Goal: Information Seeking & Learning: Find specific fact

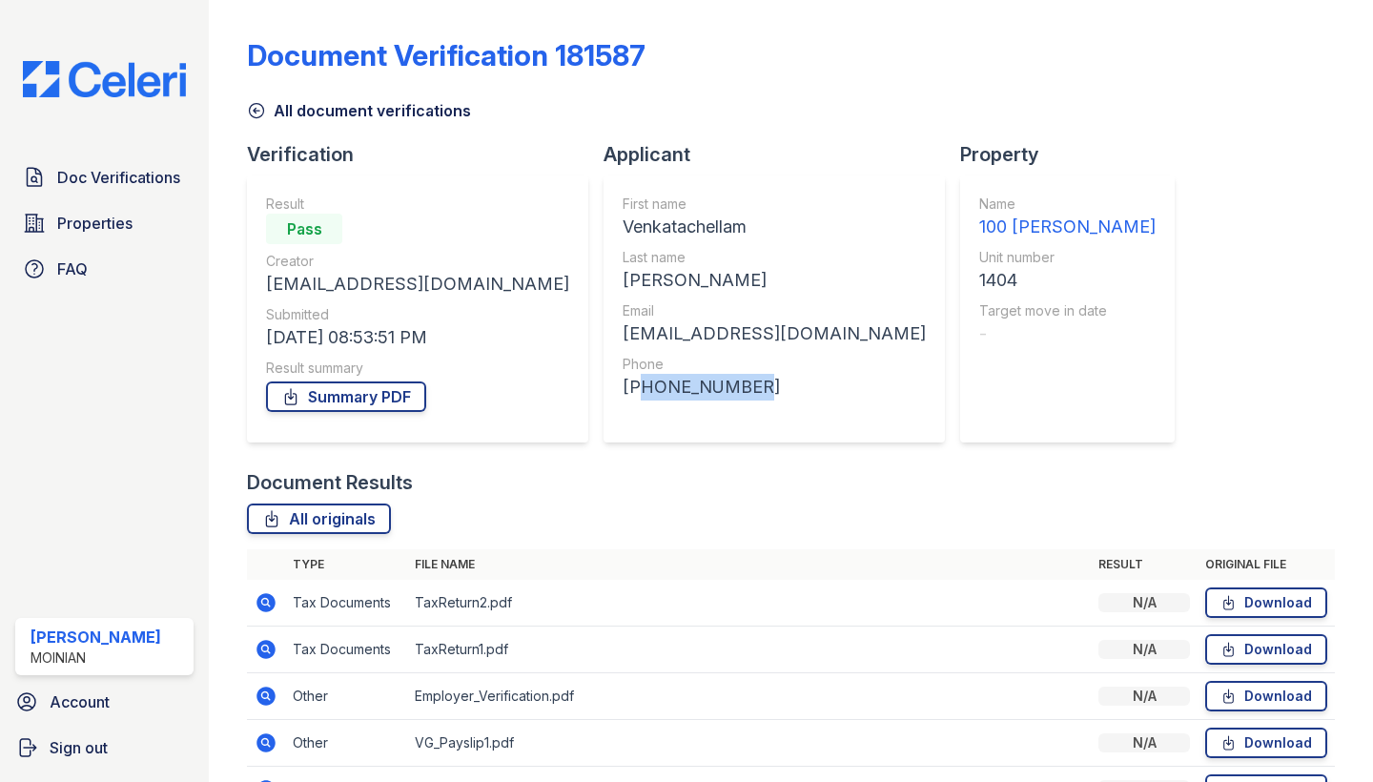
scroll to position [299, 0]
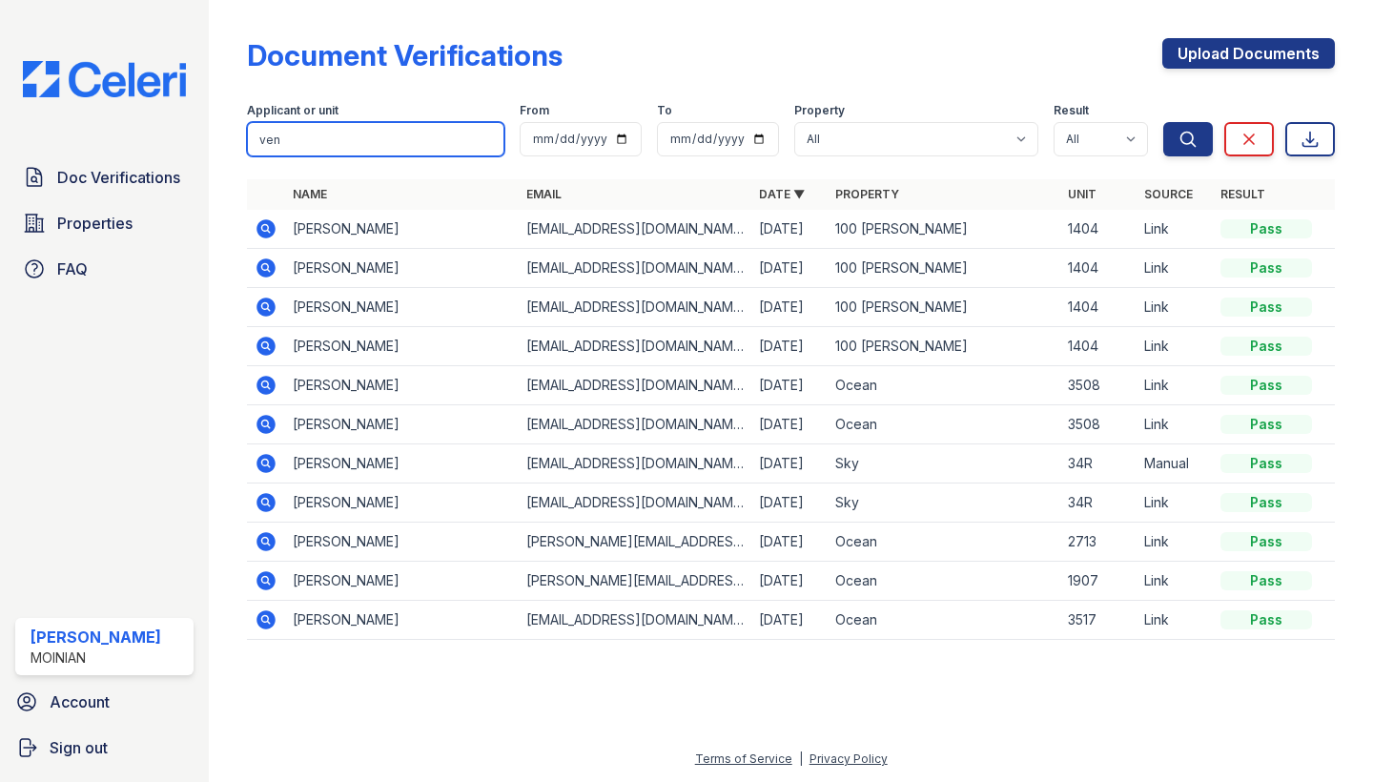
click at [322, 134] on input "ven" at bounding box center [376, 139] width 258 height 34
click at [322, 134] on input "search" at bounding box center [376, 139] width 258 height 34
type input "ks"
click at [1188, 139] on button "Search" at bounding box center [1189, 139] width 50 height 34
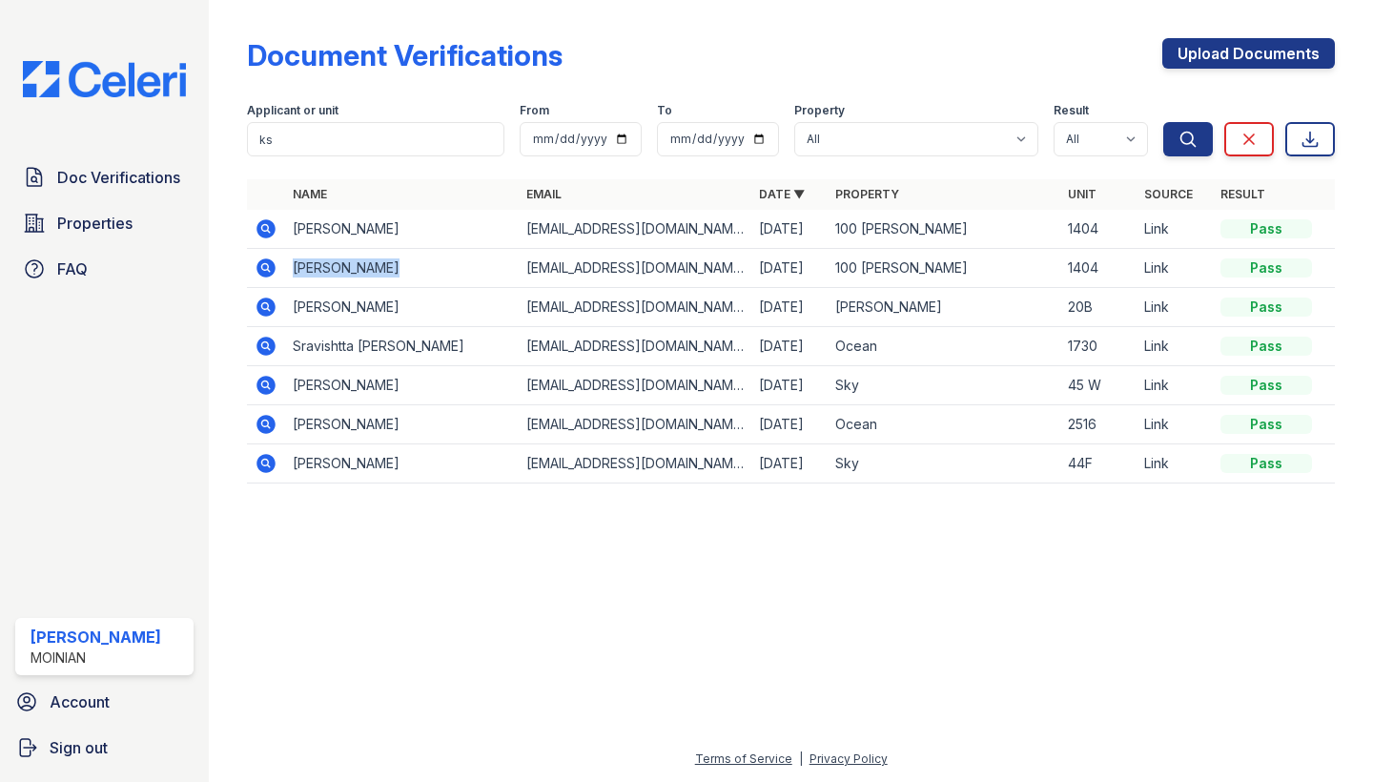
drag, startPoint x: 294, startPoint y: 266, endPoint x: 399, endPoint y: 265, distance: 104.9
click at [399, 265] on td "Kshitija Koli" at bounding box center [401, 268] width 233 height 39
copy td "Kshitija Koli"
click at [93, 6] on div "Doc Verifications Properties FAQ Shiv Babani Moinian Account Sign out" at bounding box center [104, 391] width 209 height 782
click at [264, 220] on icon at bounding box center [267, 228] width 19 height 19
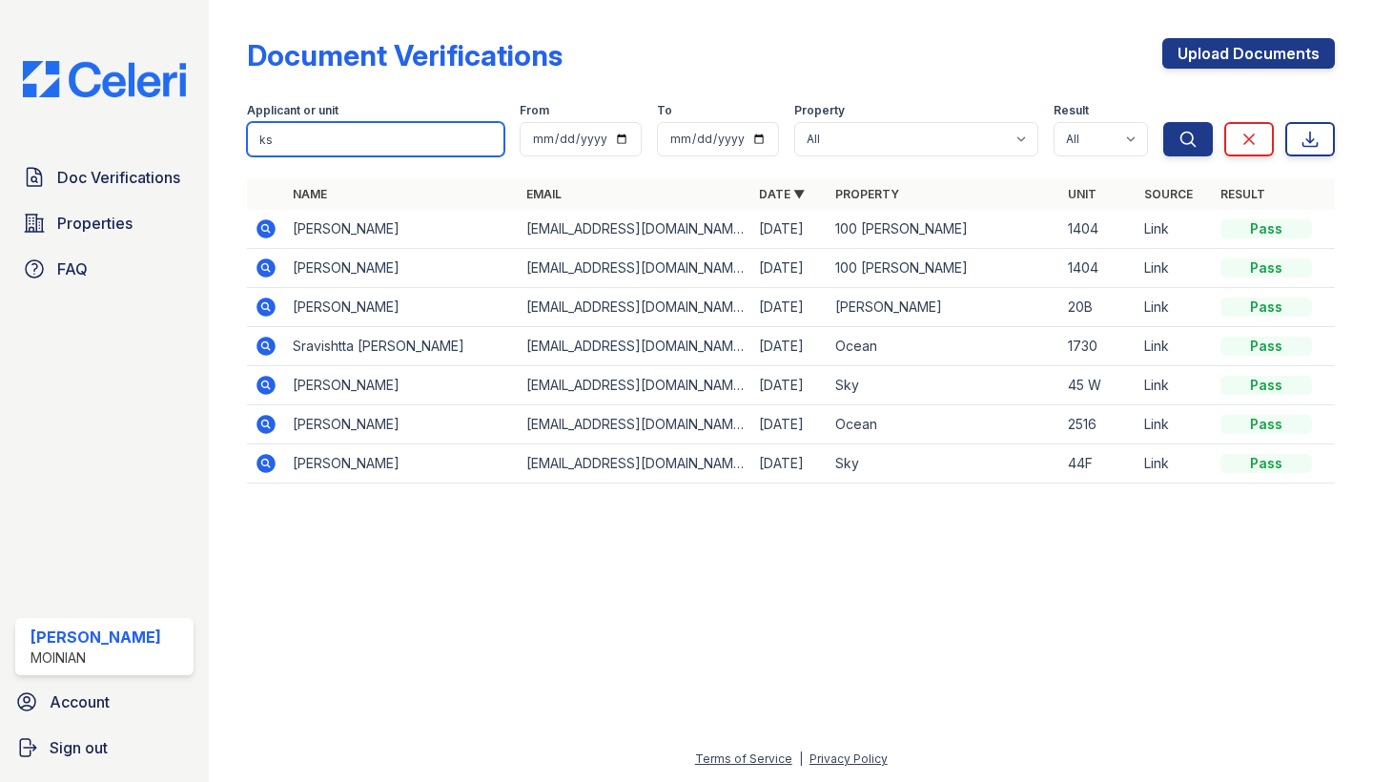
click at [296, 139] on input "ks" at bounding box center [376, 139] width 258 height 34
type input "raj"
click at [1188, 139] on button "Search" at bounding box center [1189, 139] width 50 height 34
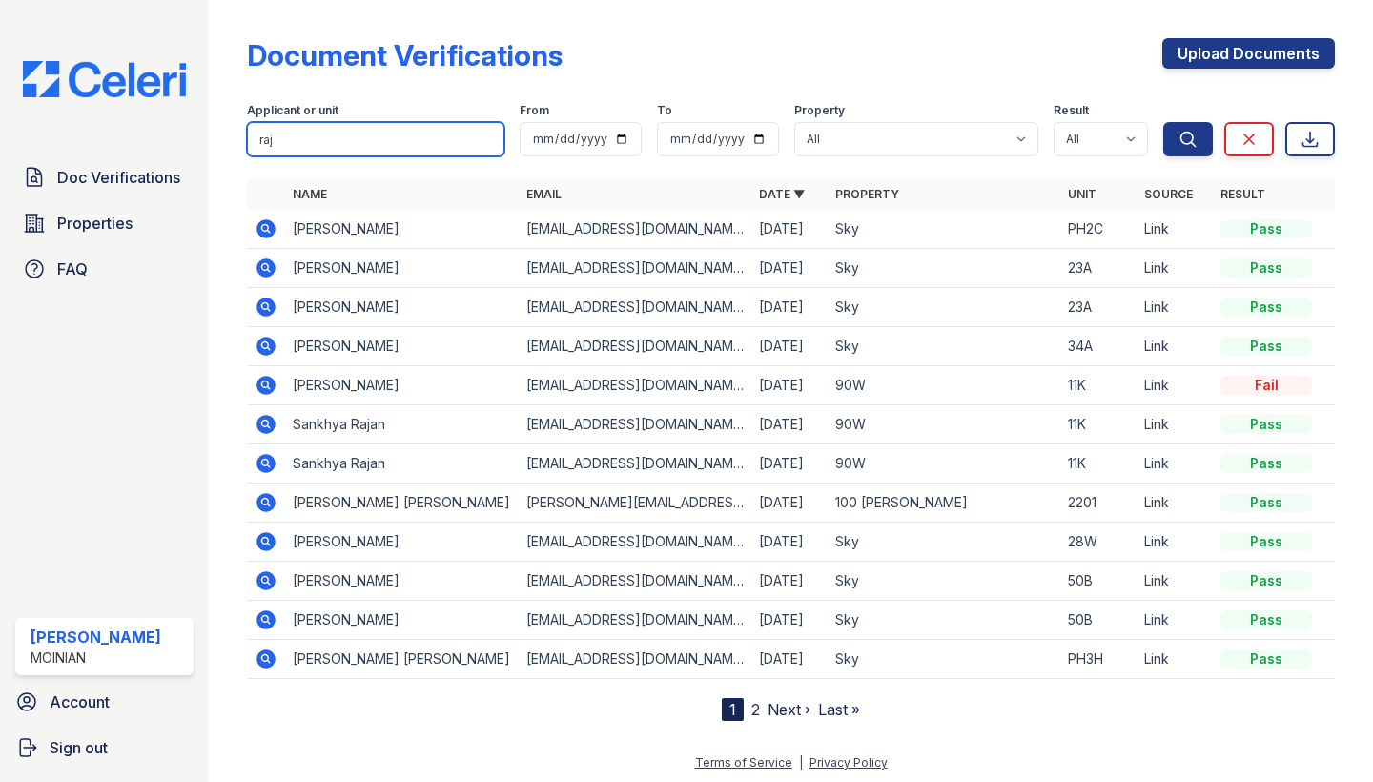
click at [317, 140] on input "raj" at bounding box center [376, 139] width 258 height 34
click at [317, 140] on input "search" at bounding box center [376, 139] width 258 height 34
type input "koli"
click at [1188, 139] on button "Search" at bounding box center [1189, 139] width 50 height 34
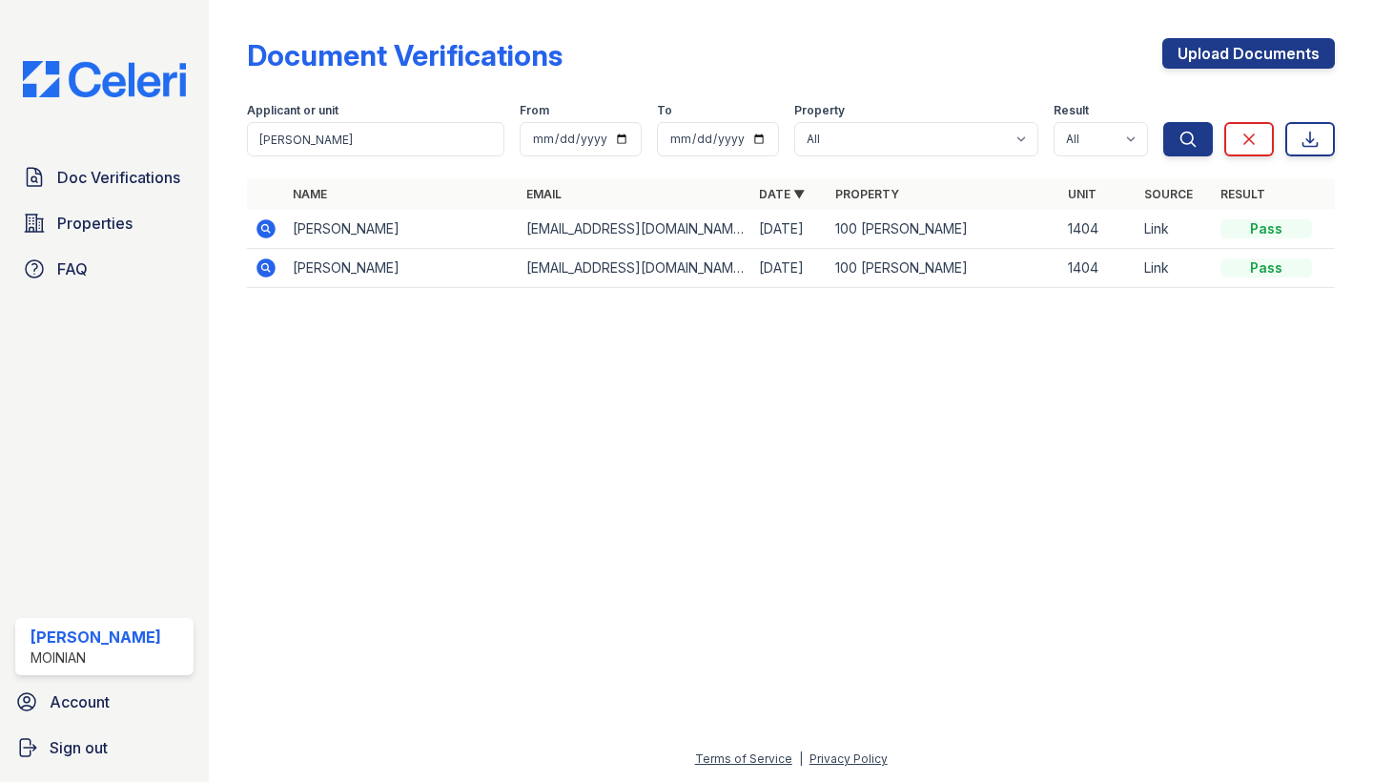
click at [270, 228] on icon at bounding box center [267, 228] width 19 height 19
click at [291, 131] on input "koli" at bounding box center [376, 139] width 258 height 34
click at [291, 131] on input "[PERSON_NAME]" at bounding box center [376, 139] width 258 height 34
type input "chand"
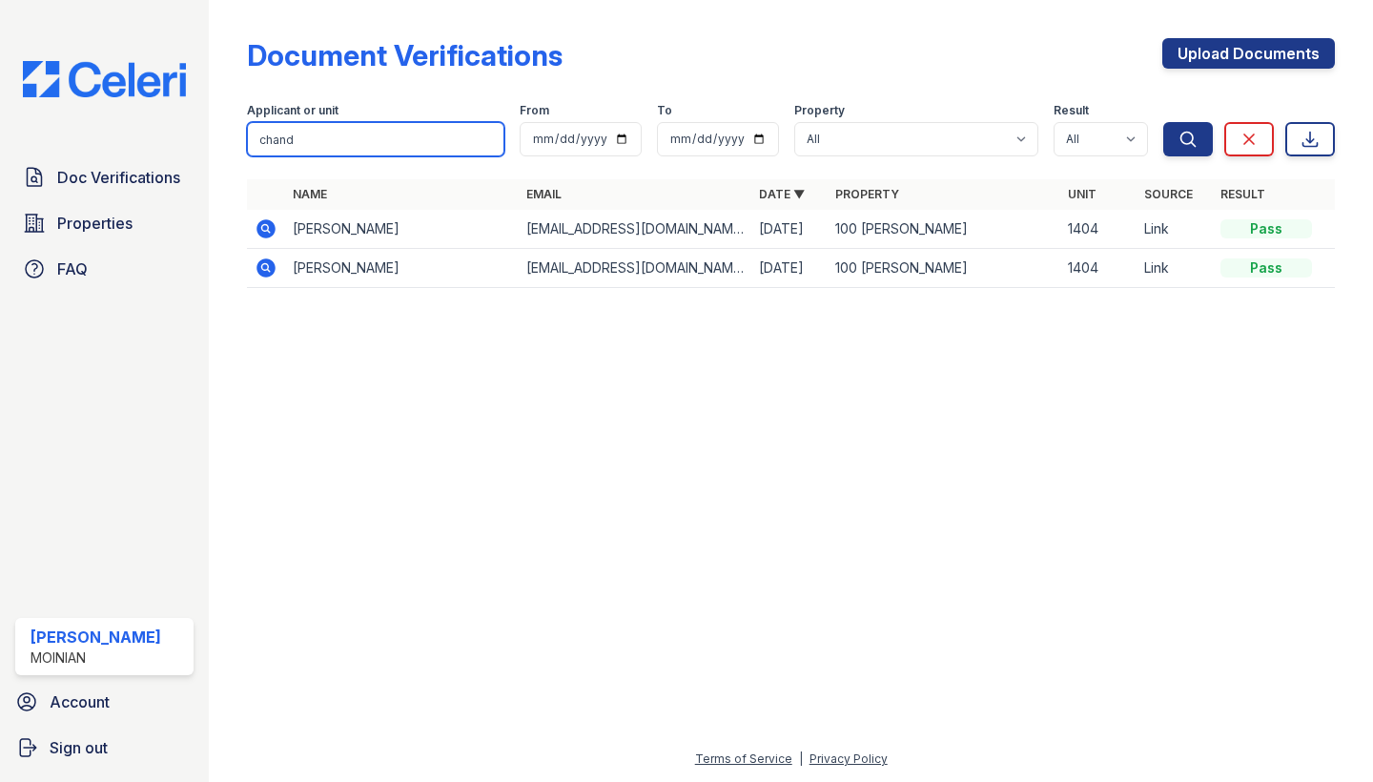
click at [1188, 139] on button "Search" at bounding box center [1189, 139] width 50 height 34
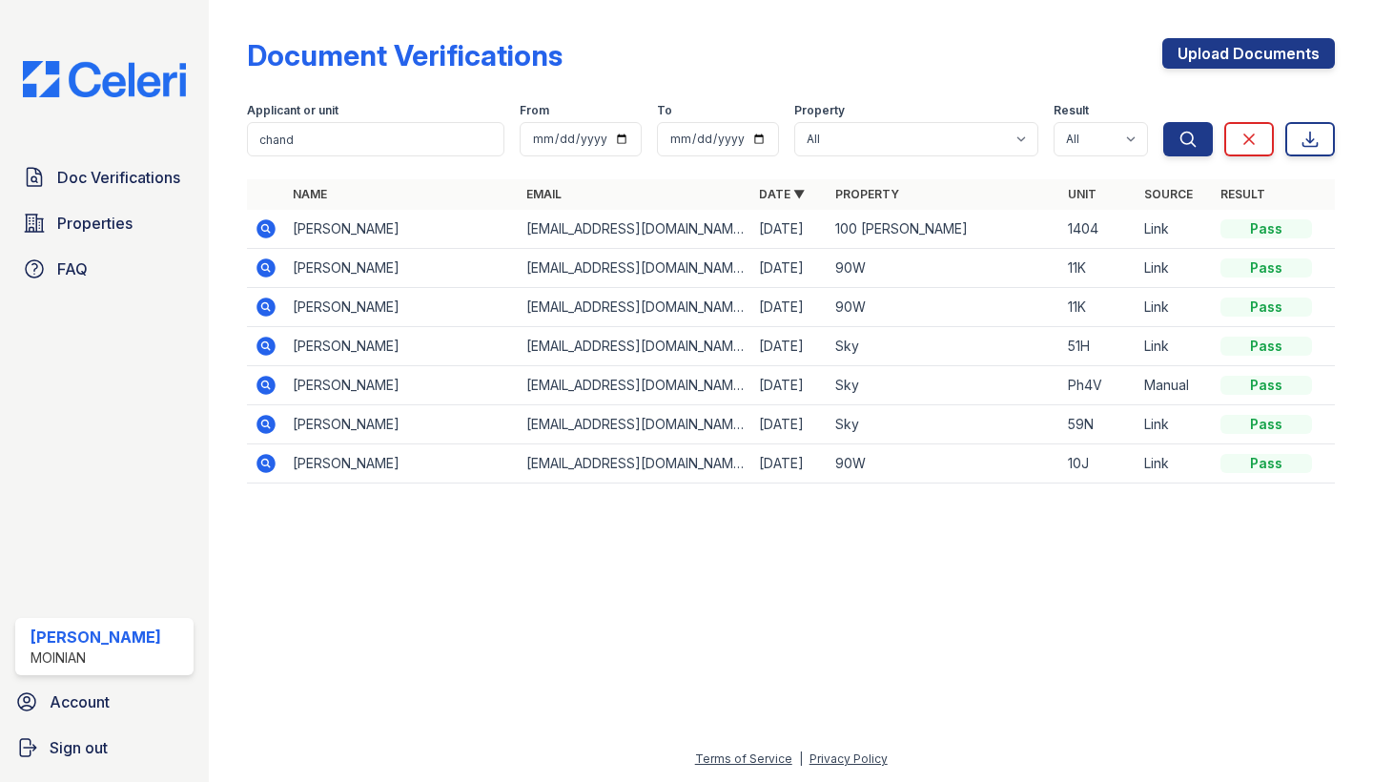
drag, startPoint x: 292, startPoint y: 229, endPoint x: 474, endPoint y: 228, distance: 182.2
click at [474, 228] on td "Chandrasekhar Kancherla" at bounding box center [401, 229] width 233 height 39
copy td "Chandrasekhar Kancherla"
drag, startPoint x: 521, startPoint y: 233, endPoint x: 726, endPoint y: 233, distance: 205.0
click at [726, 233] on td "ckancherla@yahoo.com" at bounding box center [635, 229] width 233 height 39
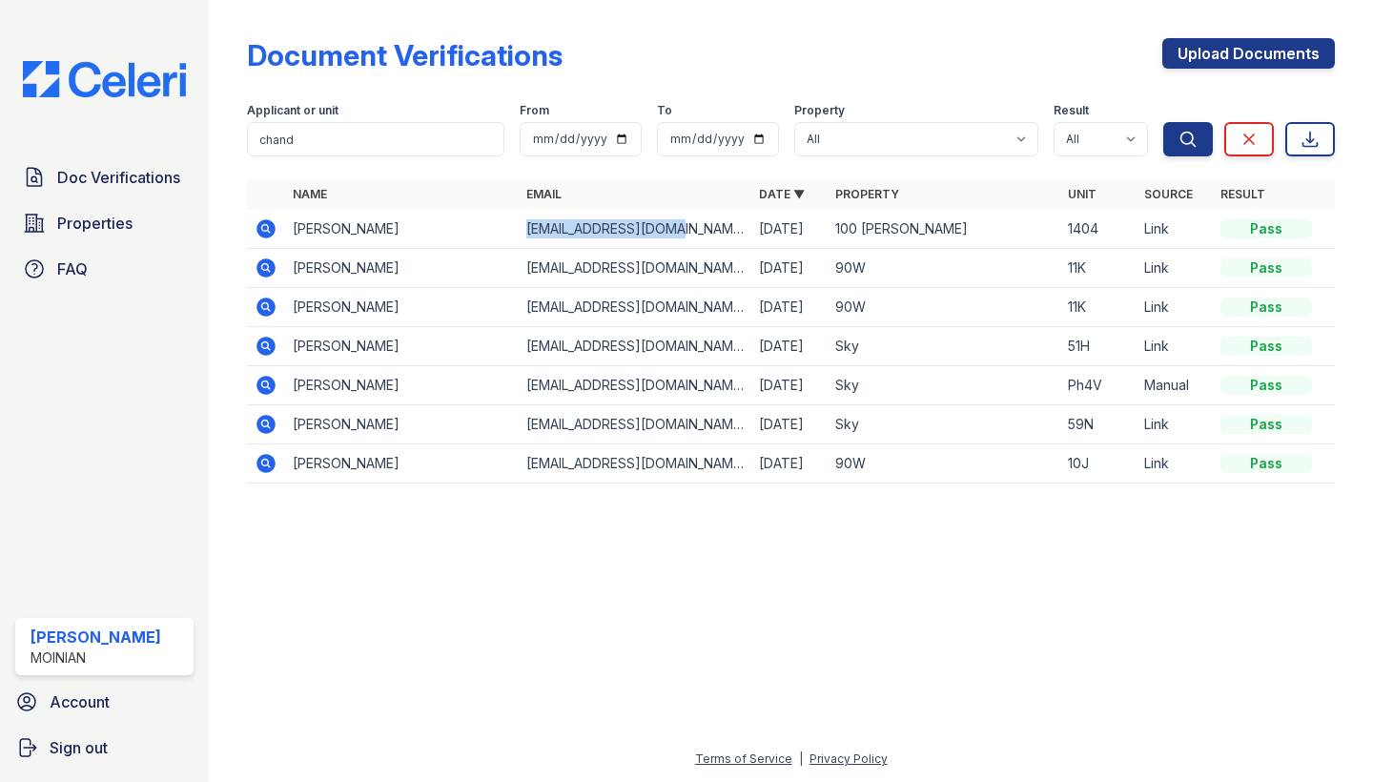
copy td "ckancherla@yahoo.com"
click at [265, 228] on icon at bounding box center [265, 227] width 5 height 5
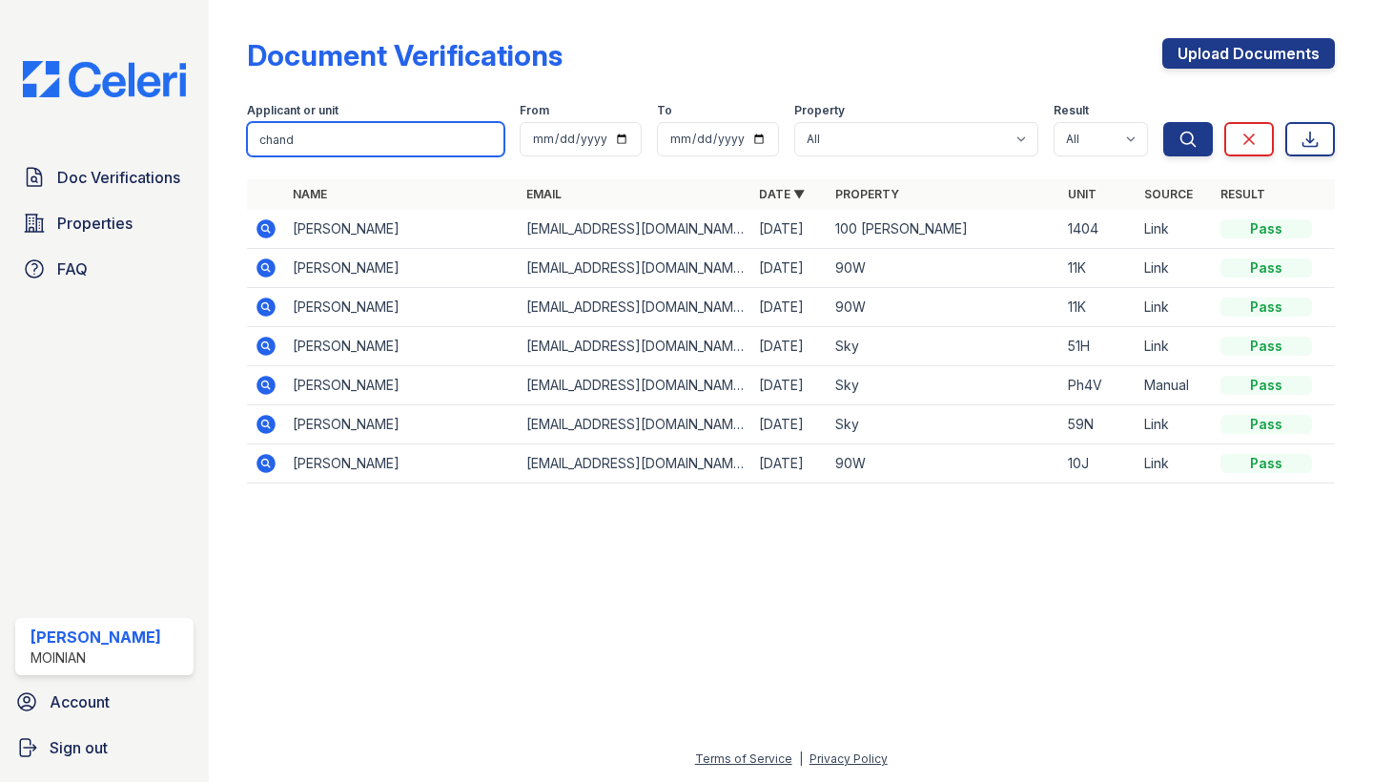
click at [323, 155] on input "chand" at bounding box center [376, 139] width 258 height 34
type input "[PERSON_NAME]"
click at [1188, 139] on button "Search" at bounding box center [1189, 139] width 50 height 34
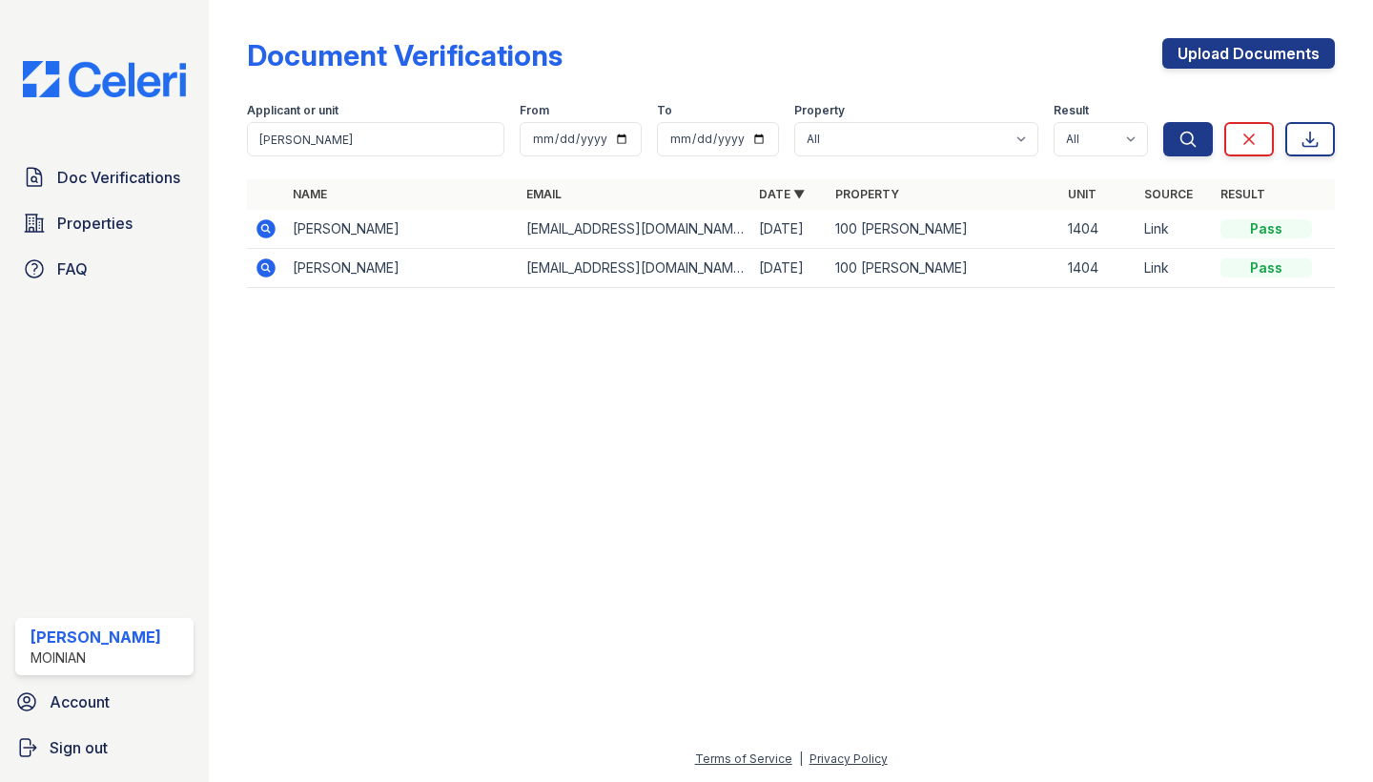
click at [263, 270] on icon at bounding box center [266, 268] width 23 height 23
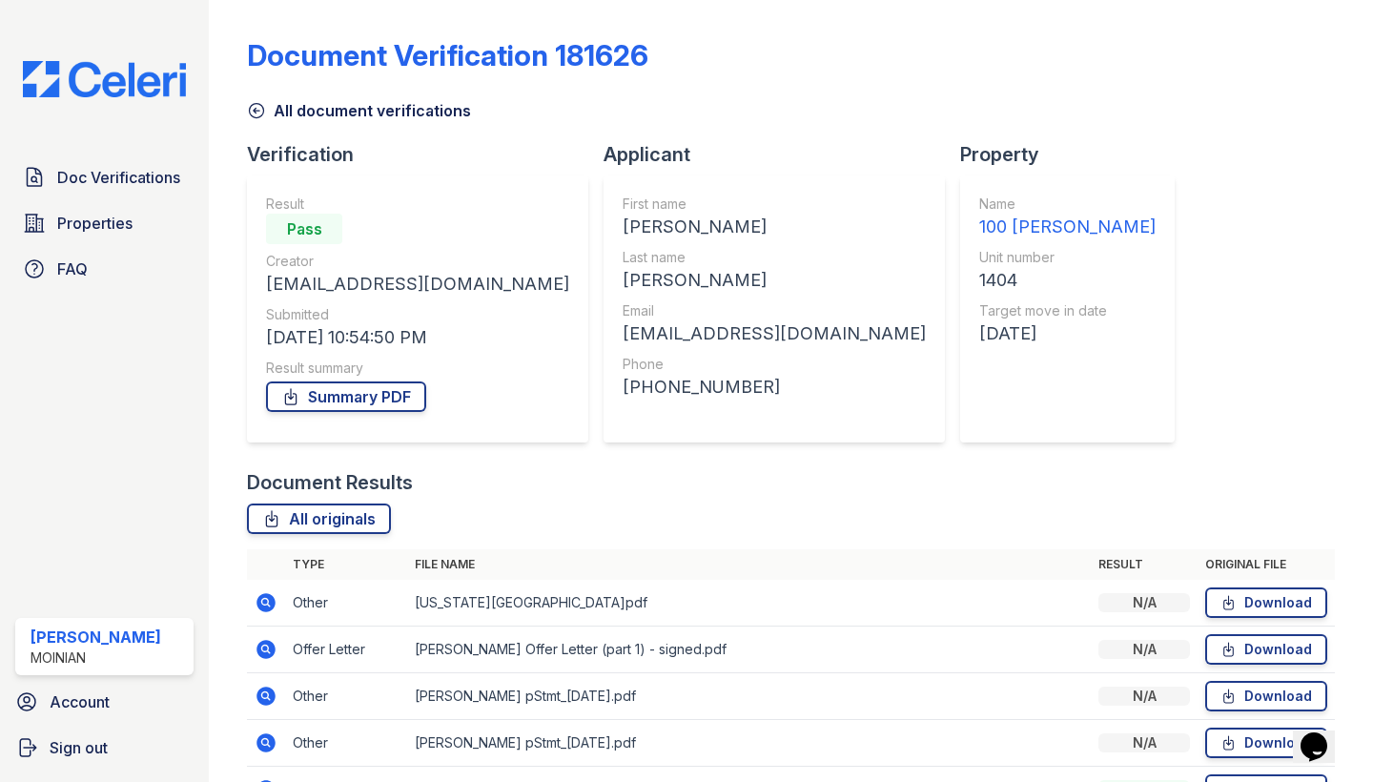
click at [623, 334] on div "[EMAIL_ADDRESS][DOMAIN_NAME]" at bounding box center [774, 333] width 303 height 27
copy div "[EMAIL_ADDRESS][DOMAIN_NAME]"
drag, startPoint x: 514, startPoint y: 389, endPoint x: 669, endPoint y: 389, distance: 154.5
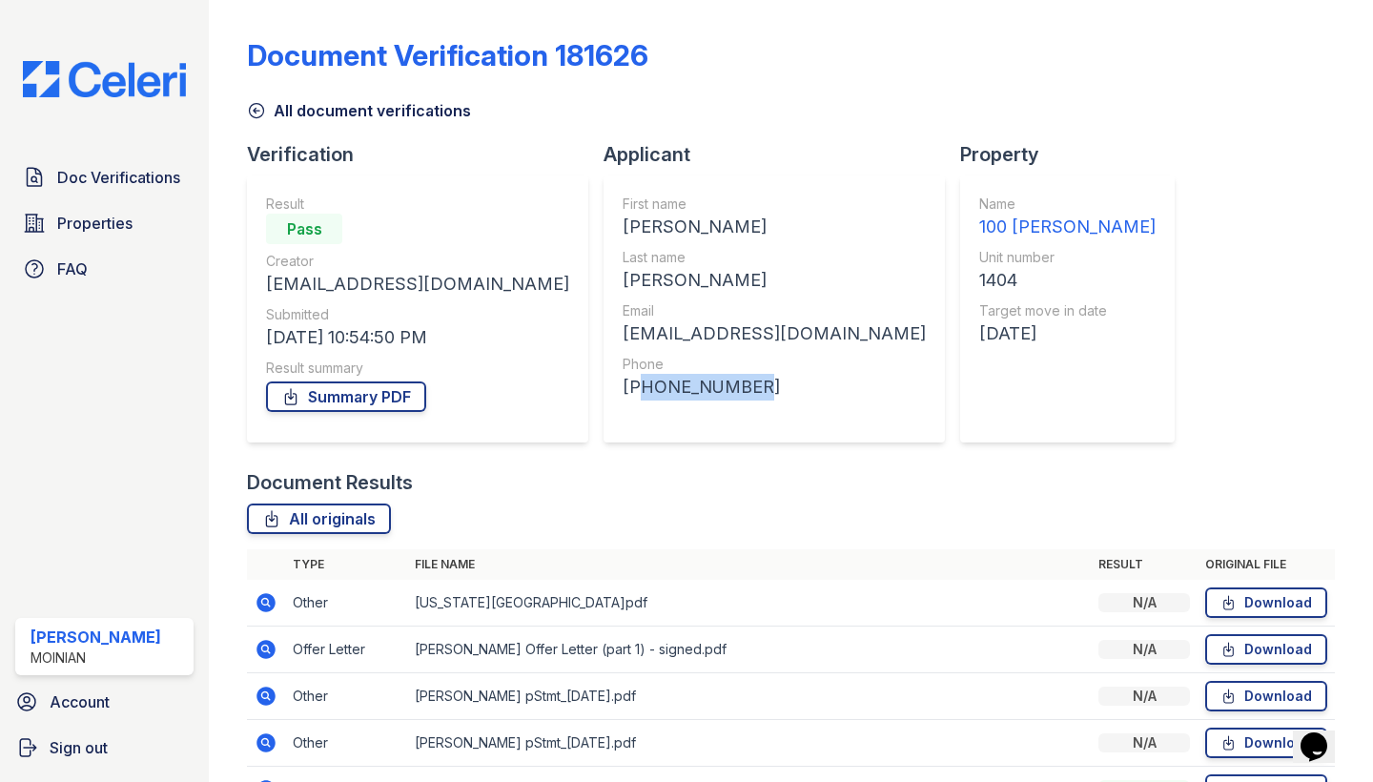
click at [669, 389] on div "+15083335538" at bounding box center [774, 387] width 303 height 27
copy div "15083335538"
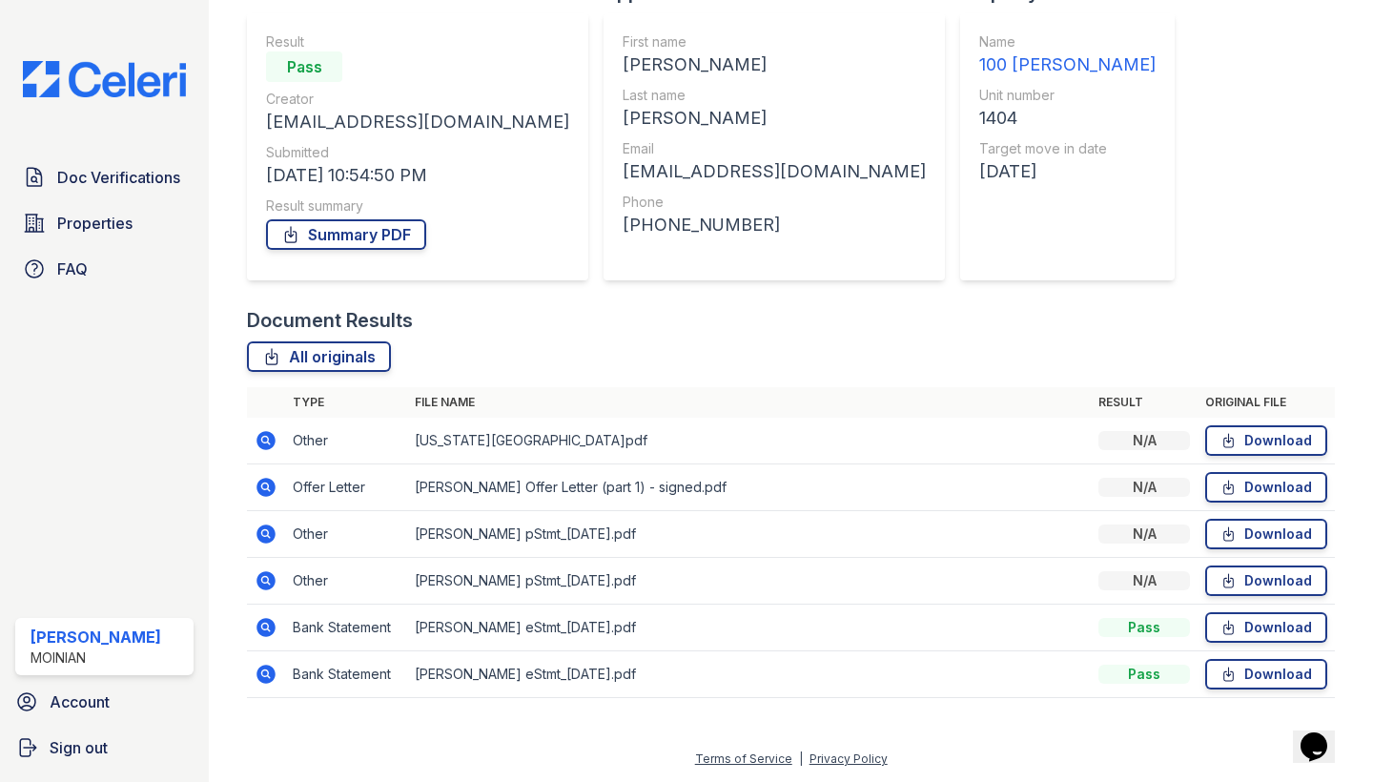
scroll to position [162, 0]
click at [264, 486] on icon at bounding box center [265, 486] width 5 height 5
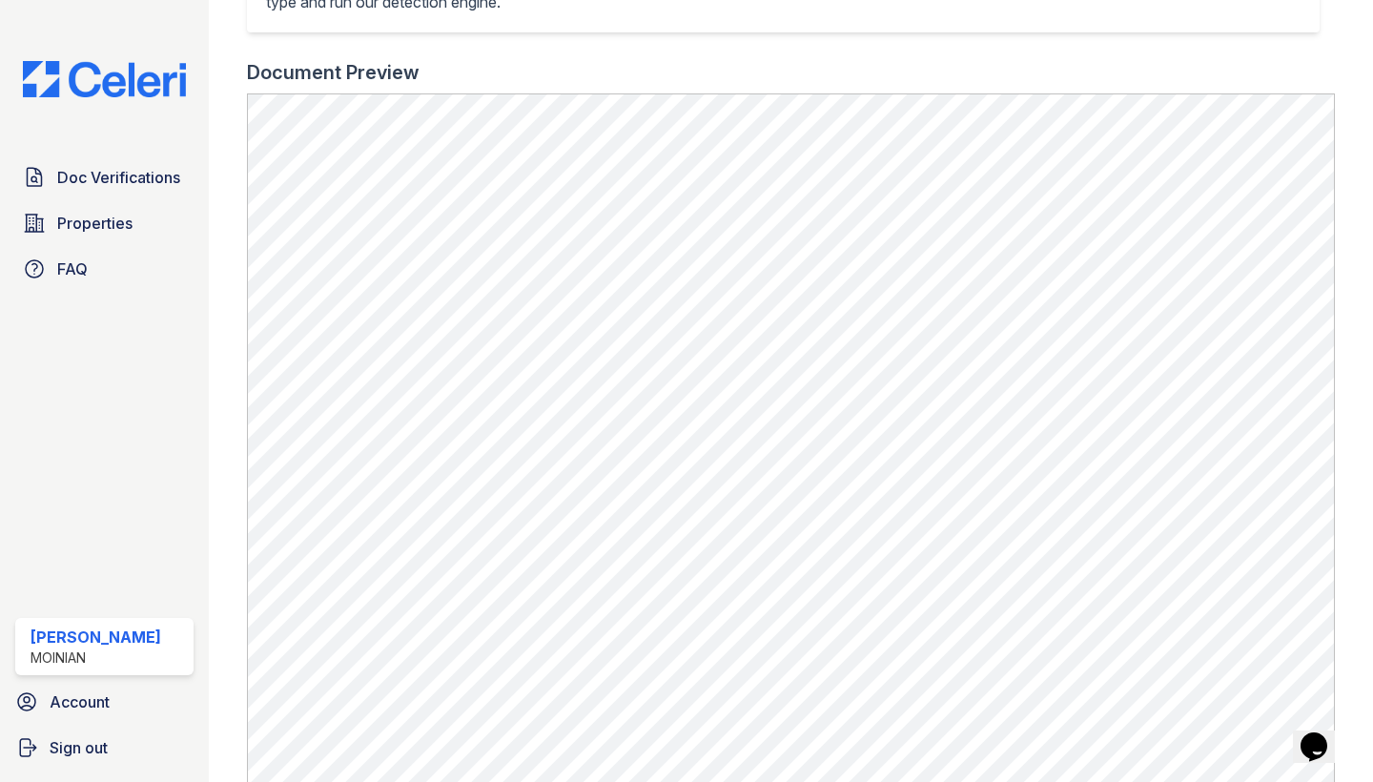
scroll to position [556, 0]
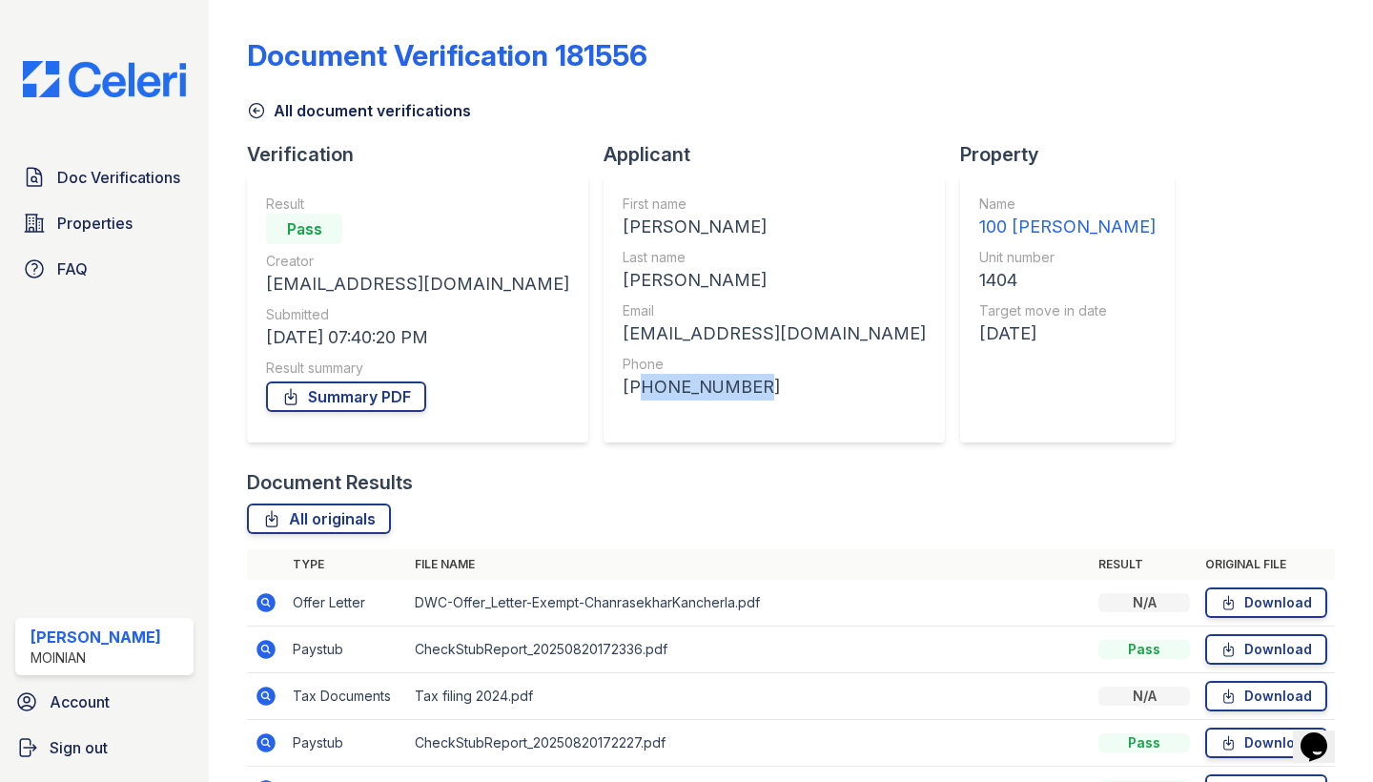
drag, startPoint x: 526, startPoint y: 392, endPoint x: 702, endPoint y: 392, distance: 175.5
click at [702, 392] on div "[PHONE_NUMBER]" at bounding box center [774, 387] width 303 height 27
copy div "17035797949"
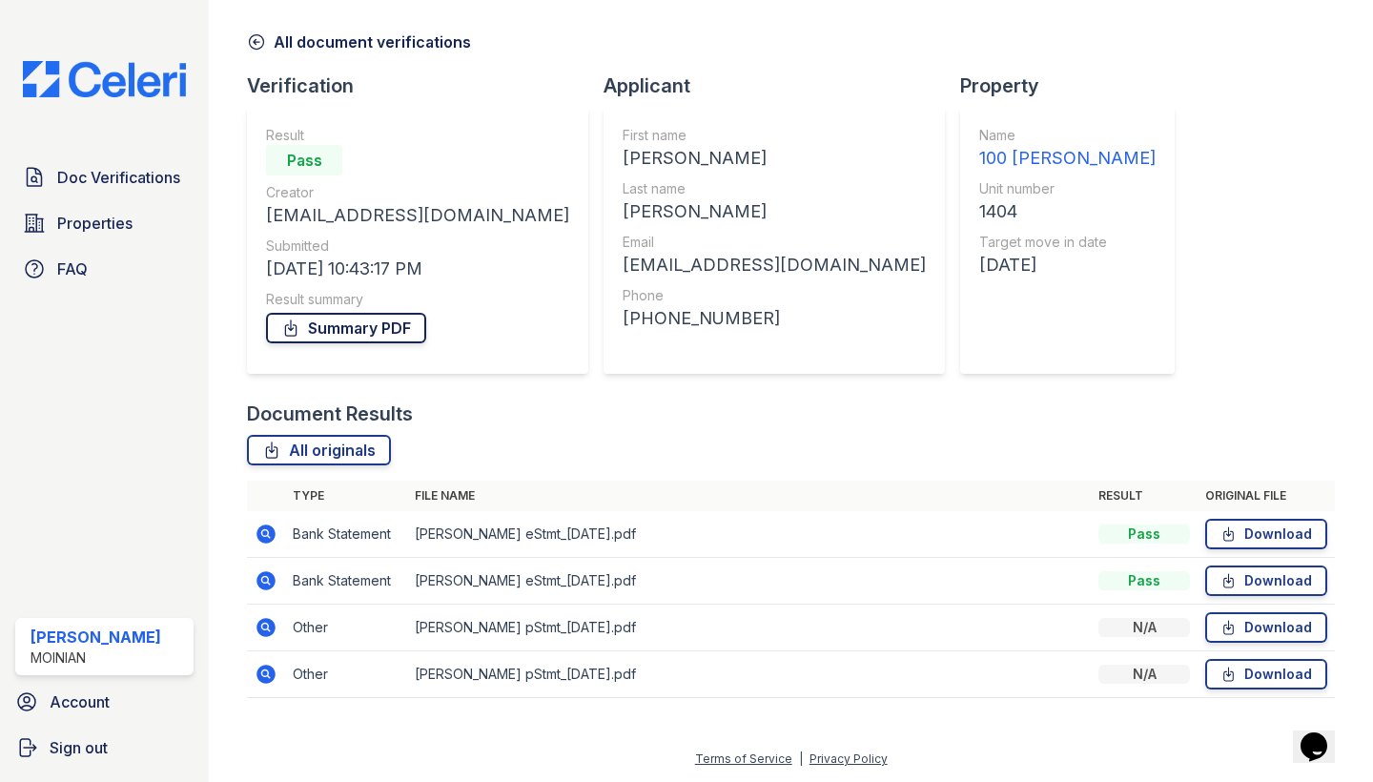
scroll to position [69, 0]
click at [278, 625] on td at bounding box center [266, 628] width 38 height 47
click at [260, 609] on td at bounding box center [266, 628] width 38 height 47
click at [260, 629] on icon at bounding box center [267, 627] width 19 height 19
click at [268, 539] on icon at bounding box center [267, 534] width 19 height 19
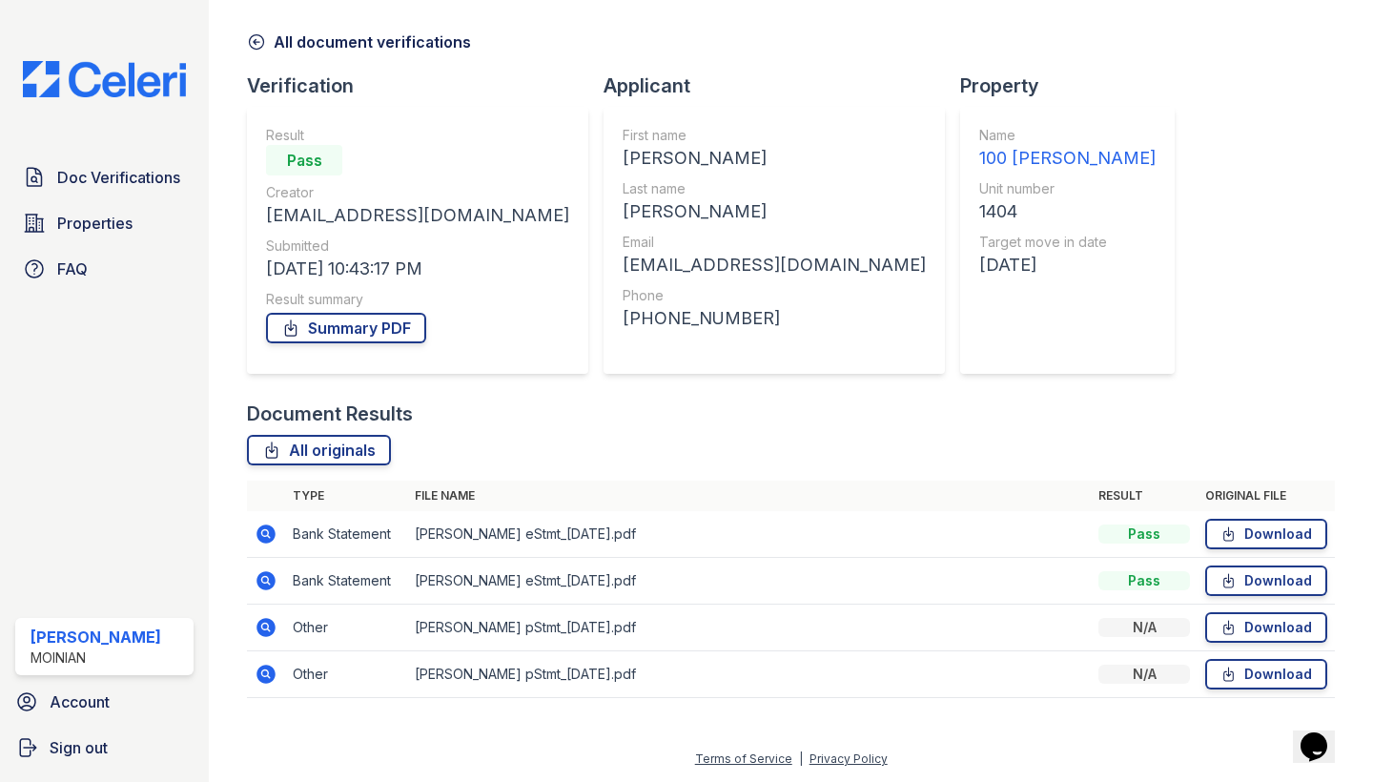
click at [262, 622] on icon at bounding box center [267, 627] width 19 height 19
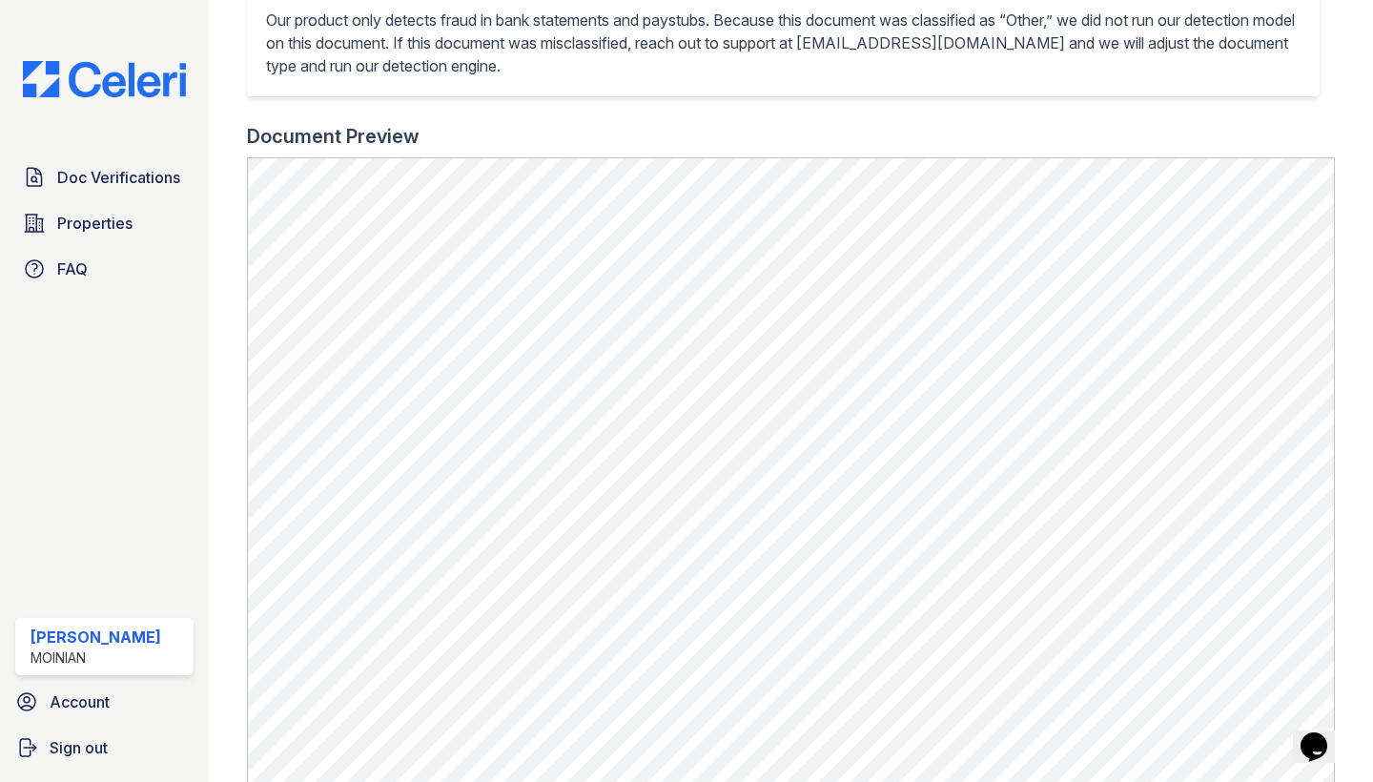
scroll to position [492, 0]
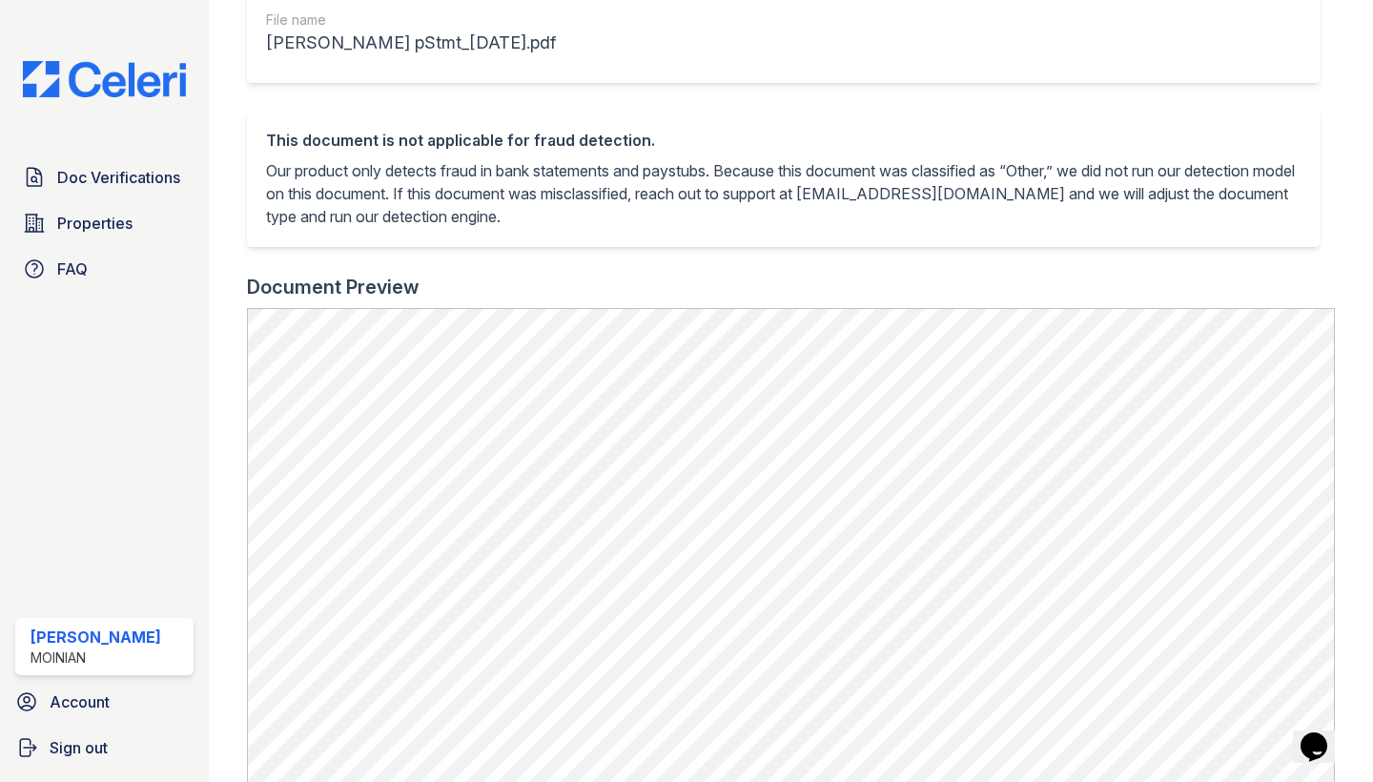
scroll to position [341, 0]
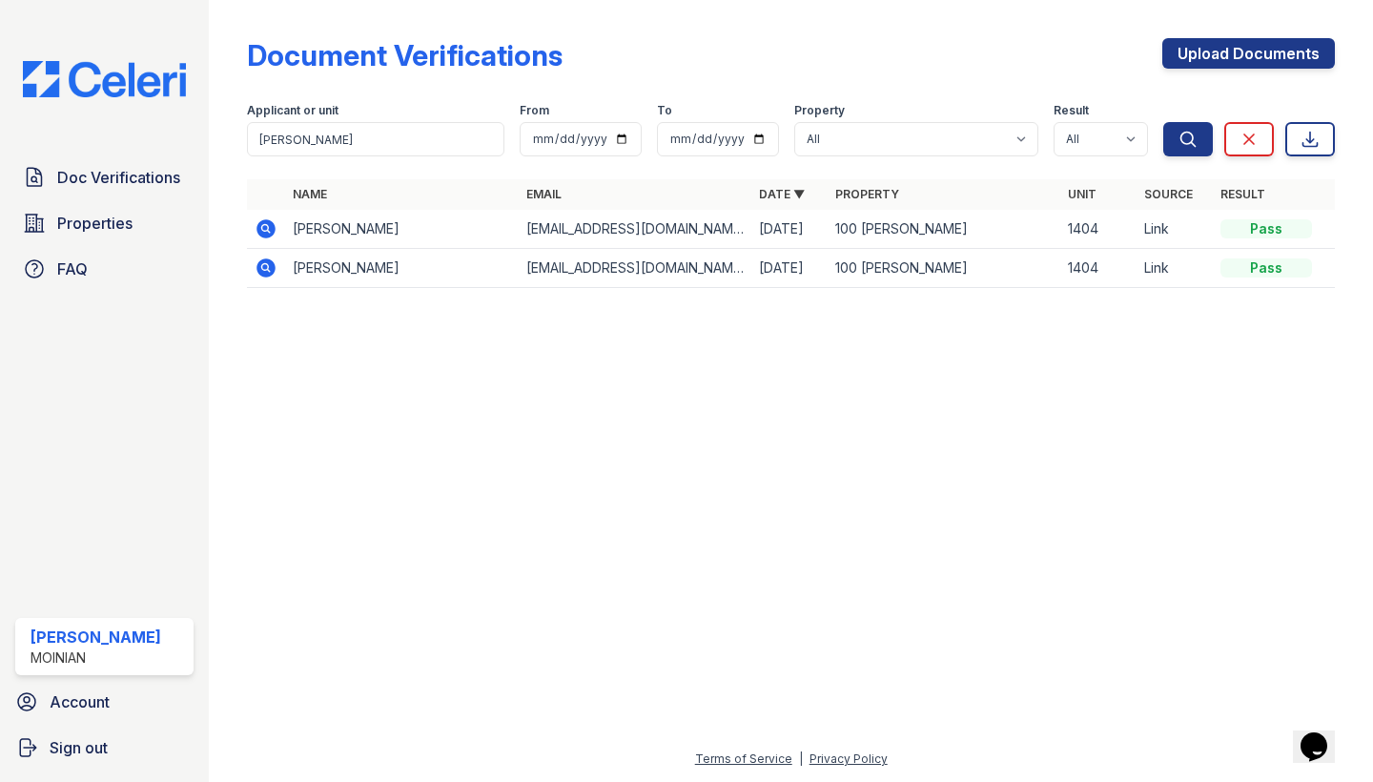
click at [266, 229] on icon at bounding box center [265, 227] width 5 height 5
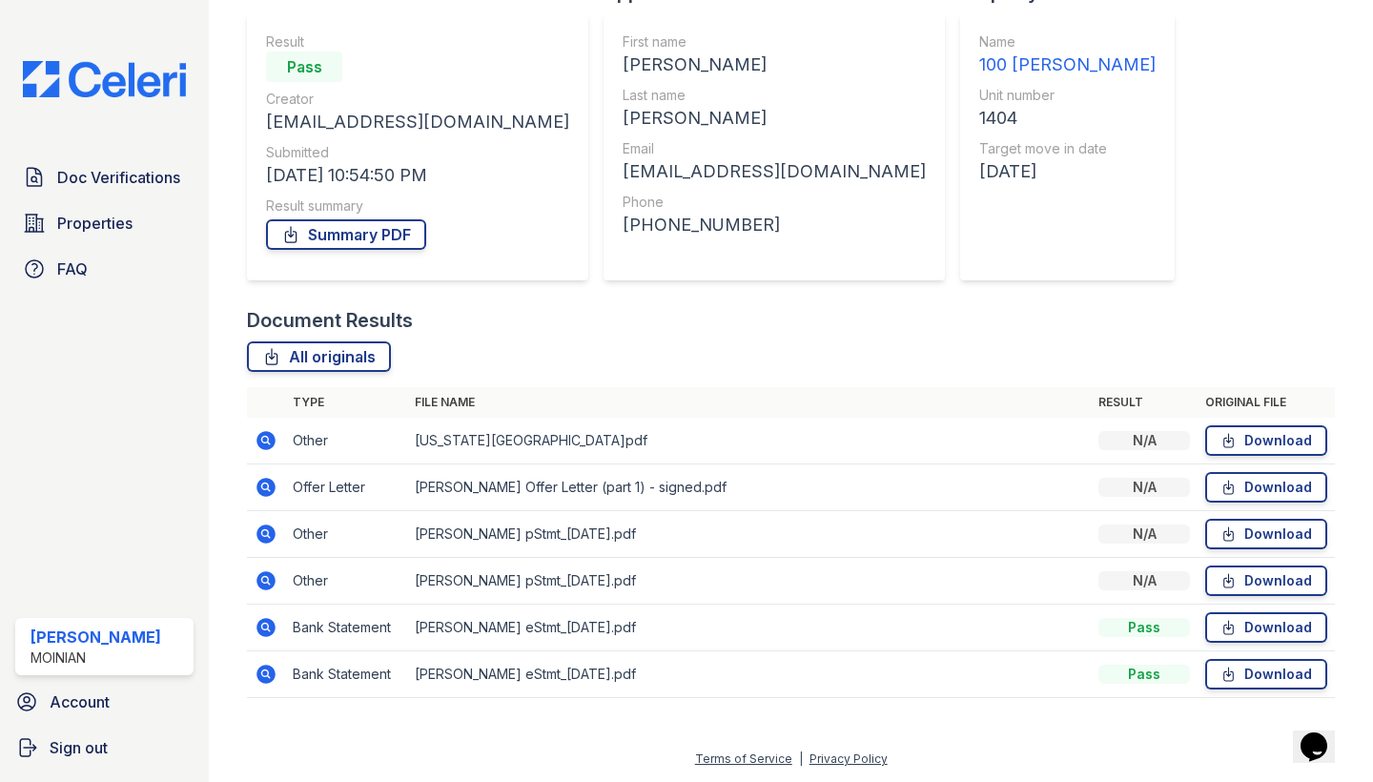
scroll to position [162, 0]
